Goal: Task Accomplishment & Management: Use online tool/utility

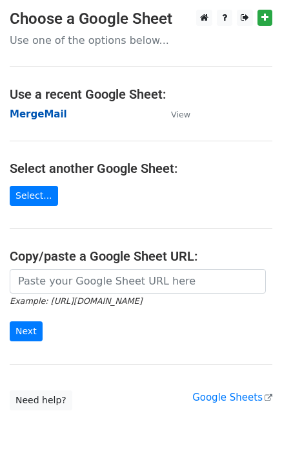
click at [32, 116] on strong "MergeMail" at bounding box center [38, 114] width 57 height 12
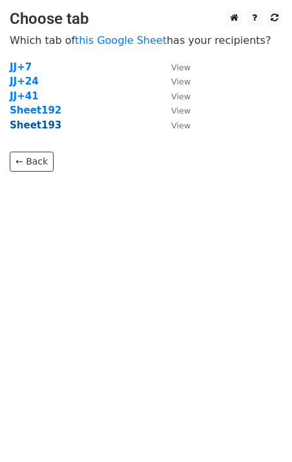
click at [25, 128] on strong "Sheet193" at bounding box center [36, 125] width 52 height 12
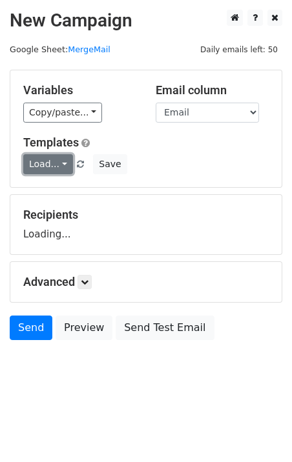
click at [44, 174] on link "Load..." at bounding box center [48, 164] width 50 height 20
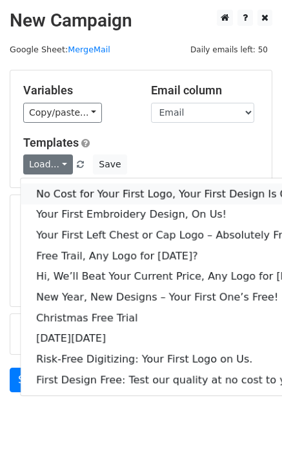
click at [66, 197] on link "No Cost for Your First Logo, Your First Design Is On Us!" at bounding box center [177, 193] width 312 height 21
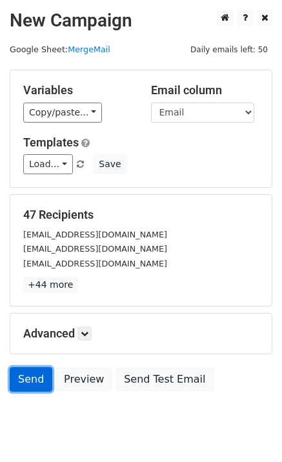
click at [19, 387] on link "Send" at bounding box center [31, 379] width 43 height 25
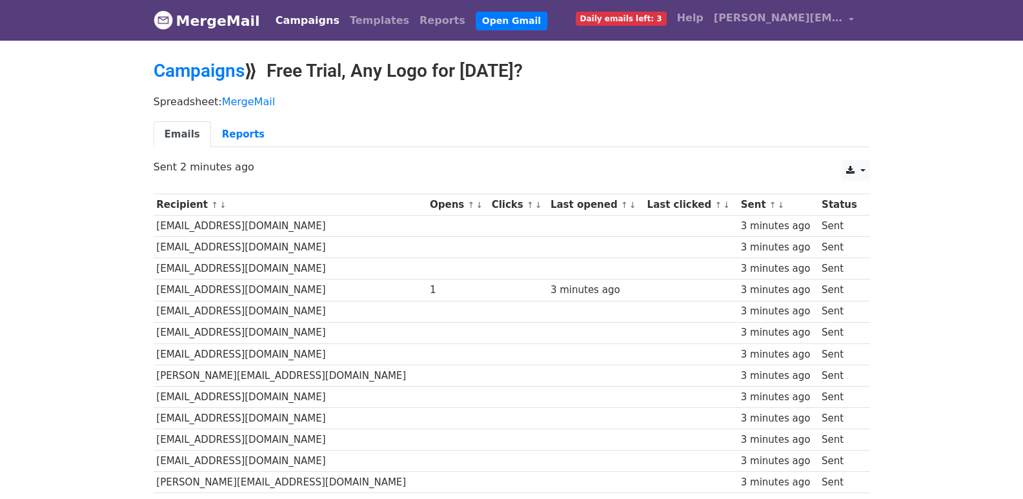
scroll to position [835, 0]
